Goal: Task Accomplishment & Management: Manage account settings

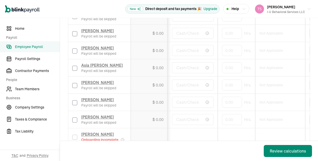
scroll to position [554, 0]
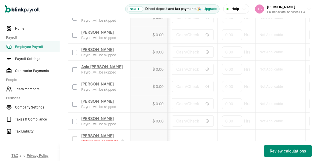
click at [75, 85] on input "checkbox" at bounding box center [74, 87] width 5 height 5
checkbox input "true"
type input "50"
click at [196, 68] on td "Cash/Check" at bounding box center [193, 69] width 50 height 17
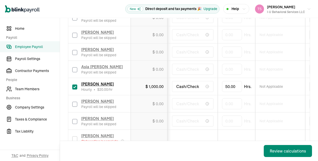
scroll to position [577, 0]
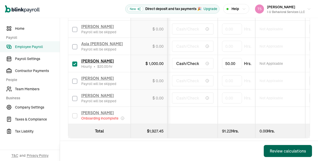
click at [279, 152] on div "Review calculations" at bounding box center [288, 151] width 36 height 6
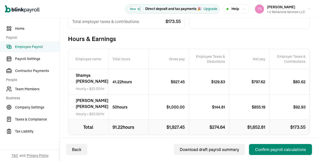
scroll to position [80, 0]
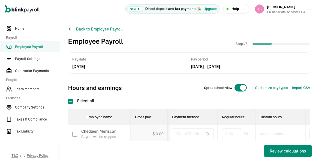
click at [71, 30] on icon at bounding box center [70, 29] width 5 height 5
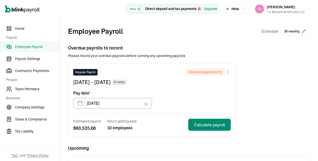
click at [76, 17] on div "Open main menu New Direct deposit and tax payments 🎉 Upgrade Help [PERSON_NAME]…" at bounding box center [159, 9] width 318 height 18
click at [139, 62] on div "Overdue payrolls to record Please record your overdue payrolls before running a…" at bounding box center [189, 91] width 242 height 92
click at [43, 89] on span "Team Members" at bounding box center [37, 89] width 45 height 5
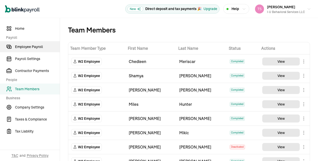
click at [30, 49] on span "Employee Payroll" at bounding box center [37, 46] width 45 height 5
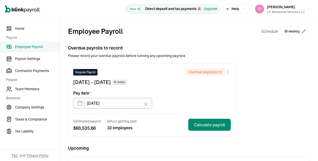
type input "[DATE]"
click at [45, 60] on span "Payroll Settings" at bounding box center [37, 58] width 45 height 5
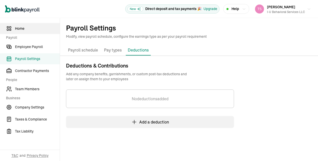
click at [26, 25] on link "Home" at bounding box center [30, 28] width 60 height 11
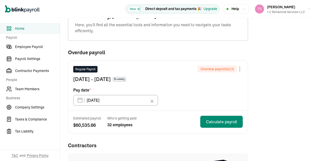
scroll to position [23, 0]
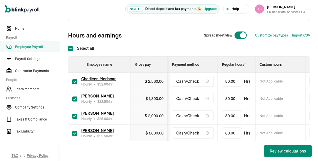
scroll to position [56, 0]
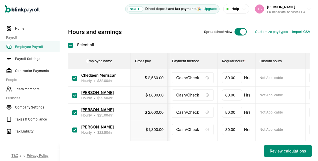
click at [74, 77] on input "checkbox" at bounding box center [74, 78] width 5 height 5
checkbox input "false"
type input "0.00"
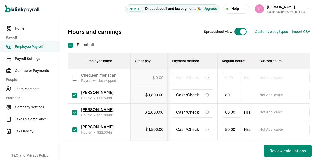
click at [230, 96] on input "80" at bounding box center [232, 95] width 20 height 11
type input "41.22"
click at [199, 143] on div "Back Review calculations" at bounding box center [189, 151] width 258 height 20
click at [75, 115] on div "[PERSON_NAME] Hourly • $ 25.00 /hr" at bounding box center [99, 112] width 54 height 11
click at [74, 113] on input "checkbox" at bounding box center [74, 112] width 5 height 5
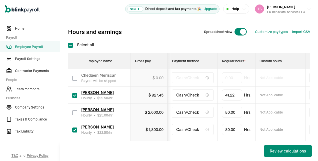
checkbox input "false"
type input "0.00"
click at [74, 132] on input "checkbox" at bounding box center [74, 130] width 5 height 5
checkbox input "false"
type input "0.00"
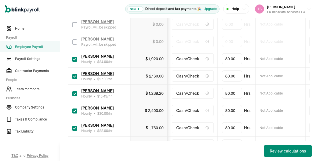
scroll to position [164, 0]
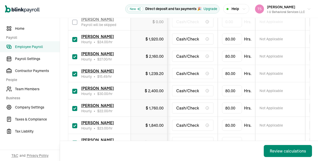
click at [76, 37] on input "checkbox" at bounding box center [74, 39] width 5 height 5
checkbox input "false"
type input "0.00"
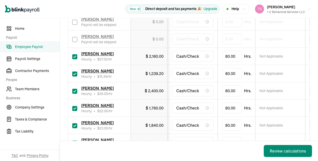
click at [77, 55] on input "checkbox" at bounding box center [74, 56] width 5 height 5
checkbox input "false"
type input "0.00"
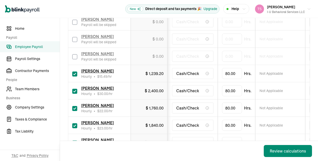
click at [77, 73] on input "checkbox" at bounding box center [74, 74] width 5 height 5
checkbox input "false"
type input "0.00"
click at [76, 90] on input "checkbox" at bounding box center [74, 91] width 5 height 5
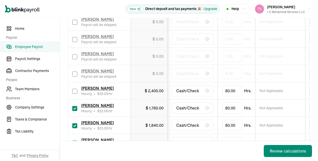
checkbox input "false"
type input "0.00"
click at [76, 105] on label at bounding box center [74, 108] width 5 height 6
click at [76, 106] on input "checkbox" at bounding box center [74, 108] width 5 height 5
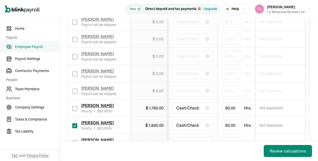
checkbox input "false"
type input "0.00"
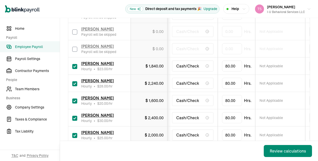
scroll to position [224, 0]
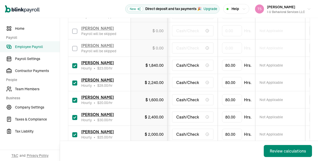
click at [73, 64] on input "checkbox" at bounding box center [74, 65] width 5 height 5
checkbox input "false"
type input "0.00"
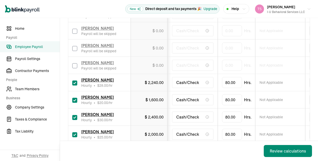
click at [76, 82] on input "checkbox" at bounding box center [74, 83] width 5 height 5
checkbox input "false"
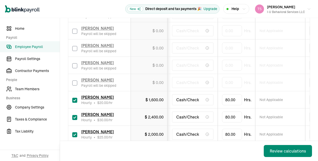
type input "0.00"
click at [77, 100] on input "checkbox" at bounding box center [74, 100] width 5 height 5
checkbox input "false"
type input "0.00"
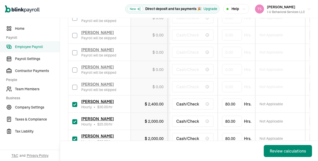
scroll to position [271, 0]
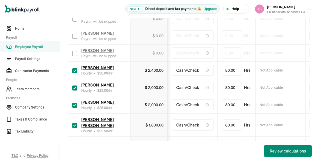
click at [75, 70] on input "checkbox" at bounding box center [74, 70] width 5 height 5
checkbox input "false"
type input "0.00"
click at [82, 86] on span "[PERSON_NAME]" at bounding box center [97, 85] width 33 height 5
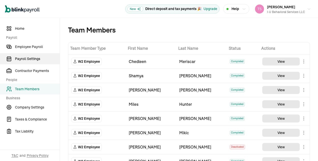
click at [33, 60] on span "Payroll Settings" at bounding box center [37, 58] width 45 height 5
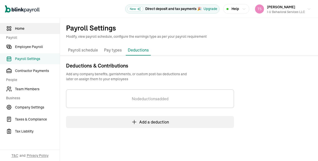
click at [27, 29] on span "Home" at bounding box center [37, 28] width 45 height 5
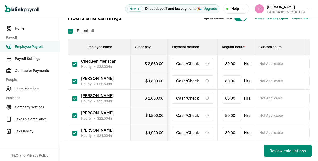
scroll to position [79, 0]
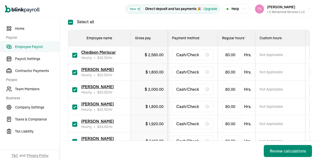
click at [74, 54] on input "checkbox" at bounding box center [74, 55] width 5 height 5
checkbox input "false"
type input "0.00"
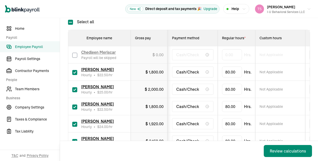
click at [76, 88] on input "checkbox" at bounding box center [74, 89] width 5 height 5
checkbox input "false"
type input "0.00"
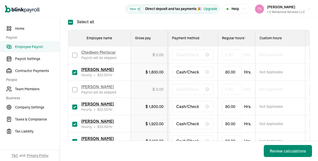
click at [76, 106] on input "checkbox" at bounding box center [74, 107] width 5 height 5
checkbox input "false"
type input "0.00"
click at [76, 125] on input "checkbox" at bounding box center [74, 124] width 5 height 5
checkbox input "false"
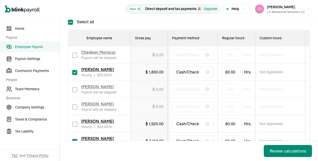
type input "0.00"
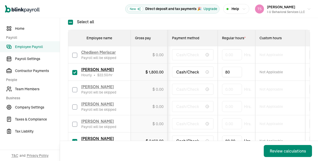
click at [232, 70] on input "80" at bounding box center [232, 72] width 20 height 11
type input "41.22"
click at [168, 93] on td "$ 0.00" at bounding box center [149, 89] width 37 height 17
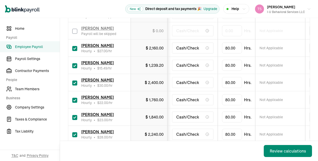
scroll to position [180, 0]
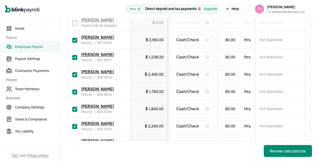
click at [73, 39] on input "checkbox" at bounding box center [74, 40] width 5 height 5
checkbox input "false"
type input "0.00"
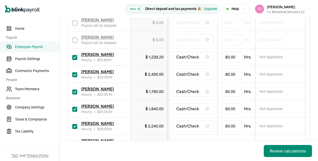
click at [75, 57] on input "checkbox" at bounding box center [74, 57] width 5 height 5
checkbox input "false"
type input "0.00"
click at [74, 72] on input "checkbox" at bounding box center [74, 74] width 5 height 5
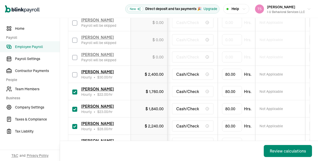
checkbox input "false"
type input "0.00"
click at [74, 90] on input "checkbox" at bounding box center [74, 92] width 5 height 5
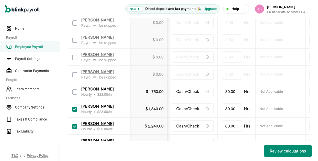
checkbox input "false"
type input "0.00"
click at [75, 109] on input "checkbox" at bounding box center [74, 109] width 5 height 5
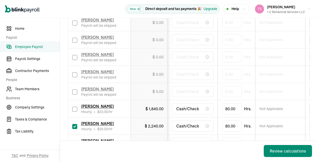
checkbox input "false"
type input "0.00"
click at [74, 127] on input "checkbox" at bounding box center [74, 126] width 5 height 5
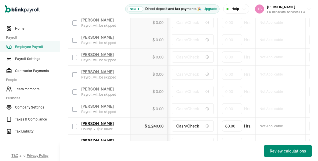
checkbox input "false"
type input "0.00"
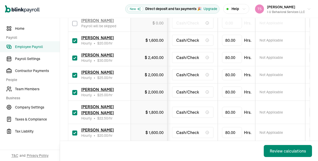
scroll to position [286, 0]
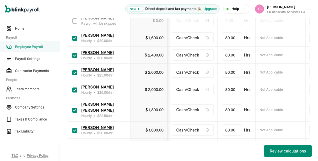
click at [76, 36] on input "checkbox" at bounding box center [74, 38] width 5 height 5
checkbox input "false"
type input "0.00"
click at [75, 55] on input "checkbox" at bounding box center [74, 55] width 5 height 5
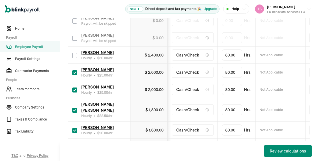
checkbox input "false"
type input "0.00"
click at [75, 71] on input "checkbox" at bounding box center [74, 72] width 5 height 5
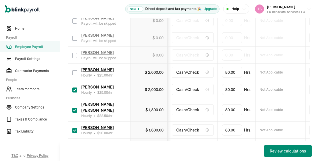
checkbox input "false"
type input "0.00"
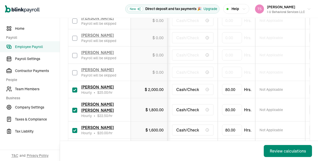
click at [76, 88] on input "checkbox" at bounding box center [74, 90] width 5 height 5
checkbox input "false"
type input "0.00"
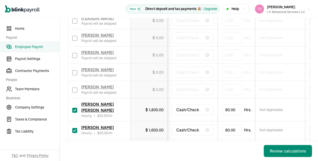
click at [74, 108] on input "checkbox" at bounding box center [74, 110] width 5 height 5
checkbox input "false"
type input "0.00"
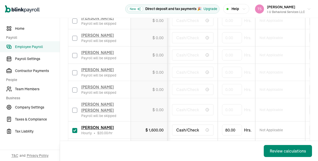
click at [74, 128] on input "checkbox" at bounding box center [74, 130] width 5 height 5
checkbox input "false"
type input "0.00"
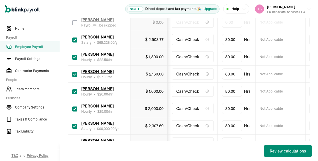
scroll to position [393, 0]
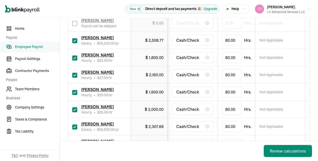
click at [77, 38] on input "checkbox" at bounding box center [74, 40] width 5 height 5
checkbox input "false"
type input "0.00"
click at [77, 56] on input "checkbox" at bounding box center [74, 58] width 5 height 5
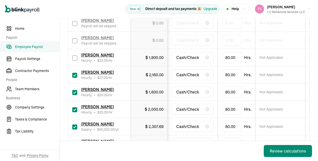
checkbox input "false"
type input "0.00"
click at [77, 73] on input "checkbox" at bounding box center [74, 75] width 5 height 5
checkbox input "false"
type input "0.00"
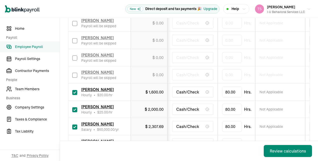
click at [76, 90] on input "checkbox" at bounding box center [74, 92] width 5 height 5
checkbox input "false"
type input "0.00"
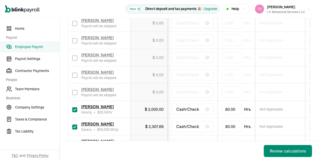
click at [76, 107] on input "checkbox" at bounding box center [74, 109] width 5 height 5
checkbox input "false"
type input "0.00"
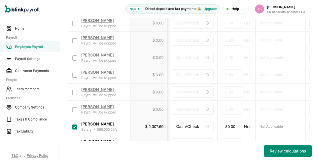
click at [75, 125] on input "checkbox" at bounding box center [74, 127] width 5 height 5
checkbox input "false"
type input "0.00"
click at [75, 142] on input "checkbox" at bounding box center [74, 144] width 5 height 5
checkbox input "false"
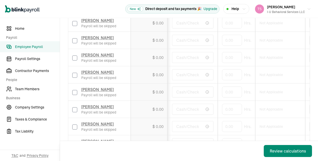
type input "0.00"
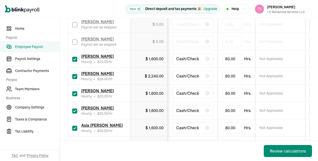
scroll to position [501, 0]
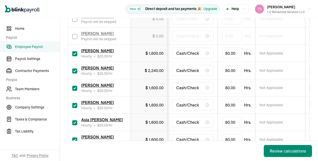
click at [76, 51] on input "checkbox" at bounding box center [74, 53] width 5 height 5
checkbox input "false"
type input "0.00"
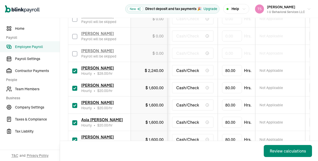
click at [76, 69] on input "checkbox" at bounding box center [74, 71] width 5 height 5
checkbox input "false"
type input "0.00"
click at [75, 86] on input "checkbox" at bounding box center [74, 88] width 5 height 5
checkbox input "false"
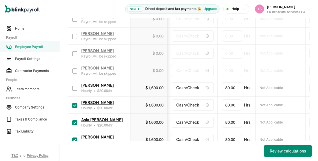
type input "0.00"
click at [75, 103] on input "checkbox" at bounding box center [74, 105] width 5 height 5
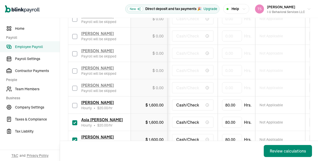
checkbox input "false"
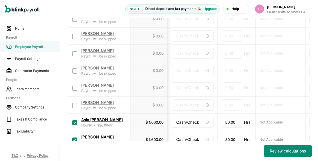
type input "0.00"
click at [74, 117] on div "Asia [PERSON_NAME] Hourly • $ 20.00 /hr" at bounding box center [99, 122] width 54 height 11
click at [74, 120] on input "checkbox" at bounding box center [74, 122] width 5 height 5
checkbox input "false"
type input "0.00"
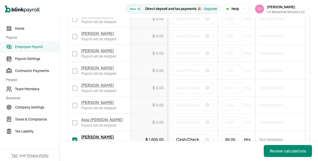
click at [75, 138] on input "checkbox" at bounding box center [74, 140] width 5 height 5
checkbox input "false"
type input "0.00"
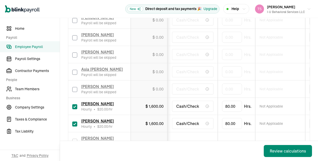
scroll to position [572, 0]
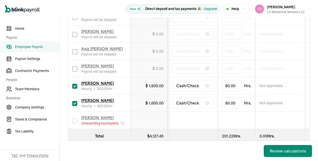
click at [74, 84] on input "checkbox" at bounding box center [74, 86] width 5 height 5
checkbox input "false"
type input "0.00"
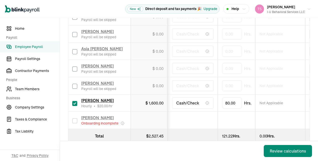
click at [76, 101] on input "checkbox" at bounding box center [74, 103] width 5 height 5
checkbox input "false"
type input "0.00"
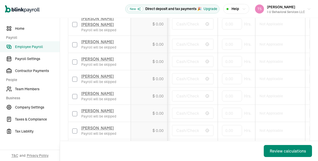
scroll to position [372, 0]
click at [280, 150] on div "Review calculations" at bounding box center [288, 151] width 36 height 6
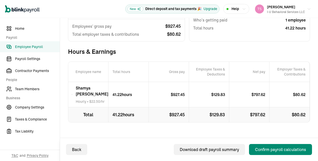
scroll to position [73, 0]
